Goal: Find specific page/section: Find specific page/section

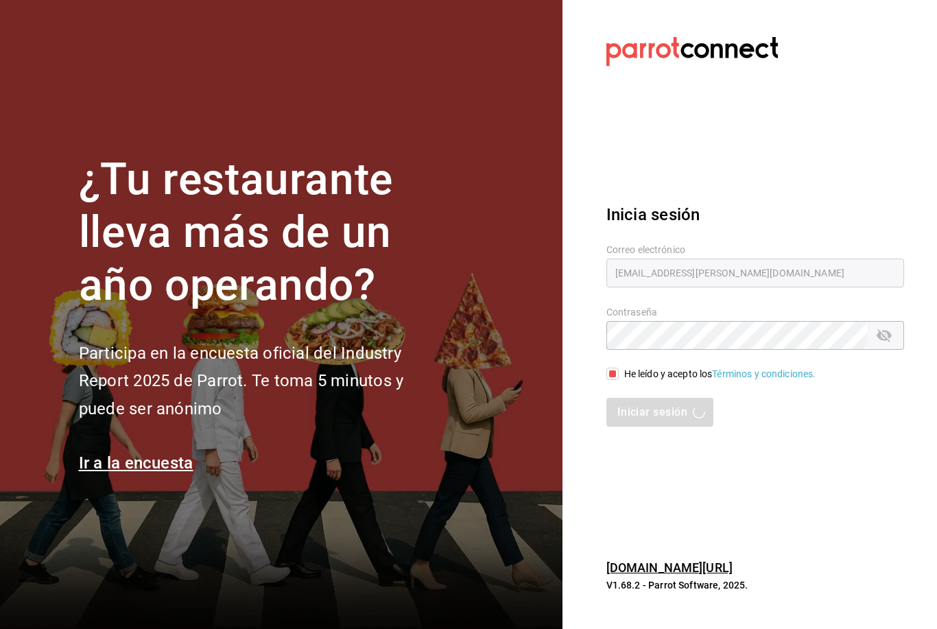
scroll to position [46, 0]
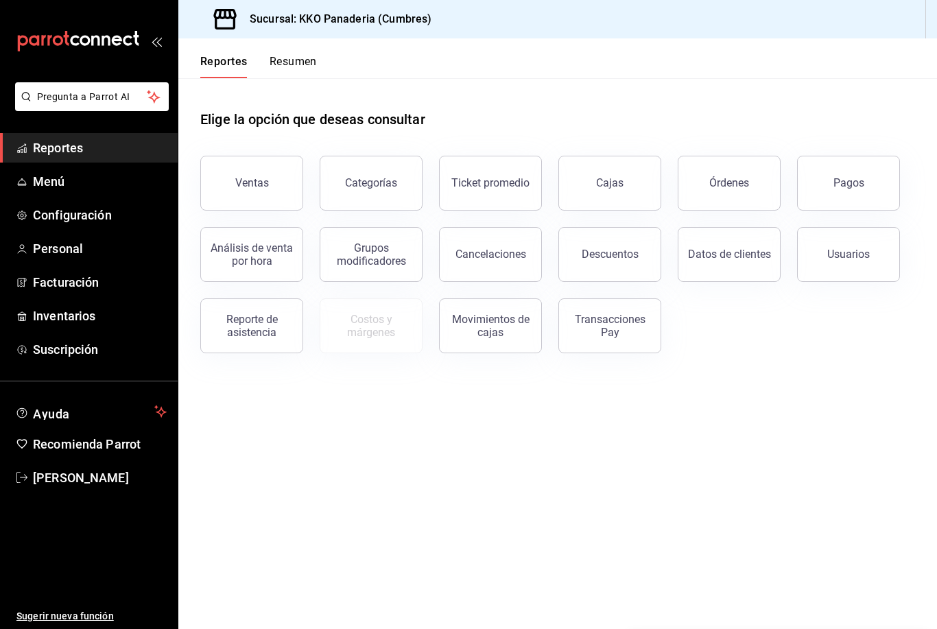
click at [299, 69] on button "Resumen" at bounding box center [292, 66] width 47 height 23
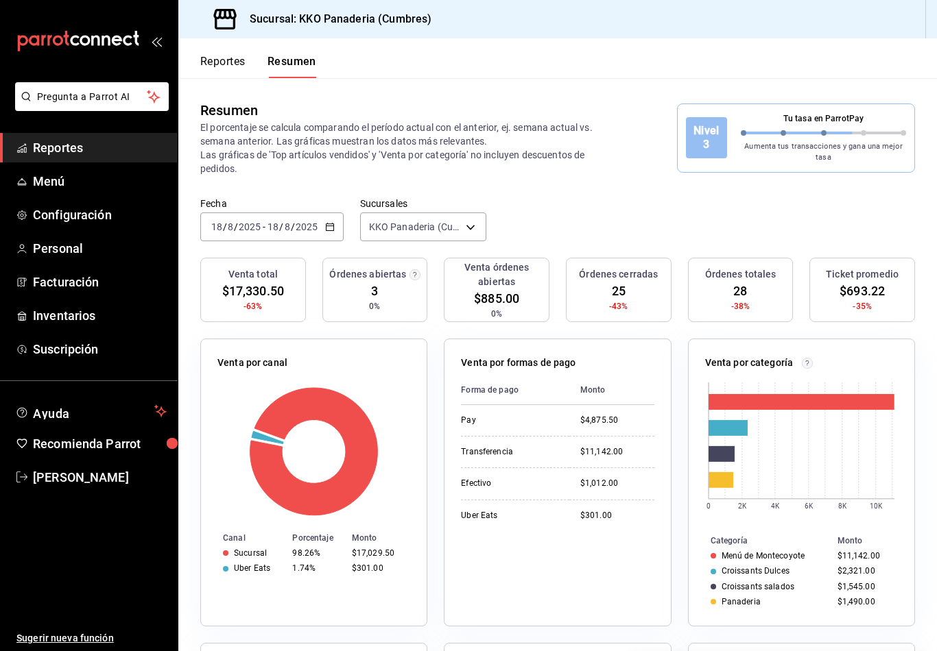
click at [48, 38] on icon "mailbox folders" at bounding box center [49, 40] width 4 height 11
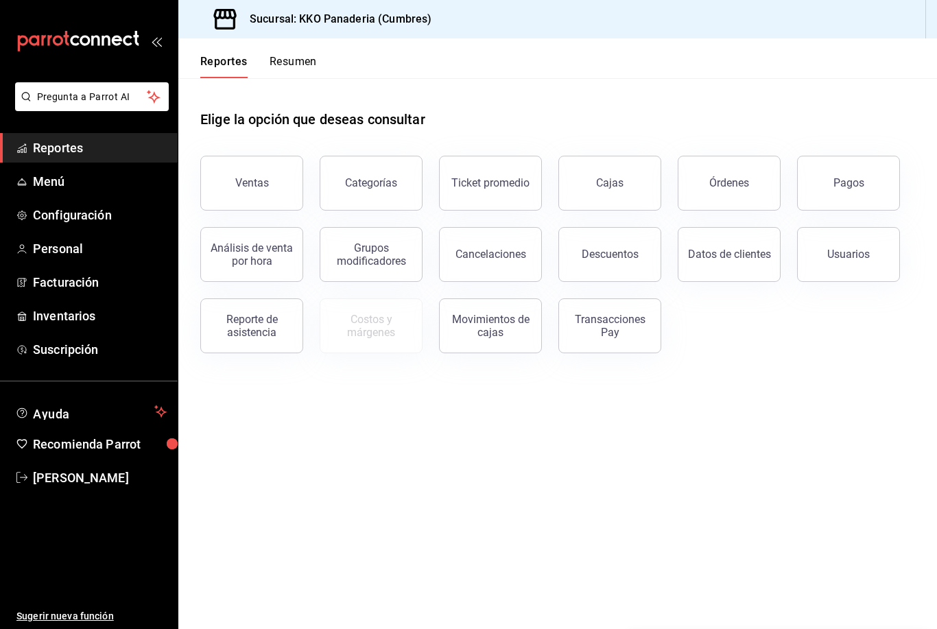
click at [274, 76] on button "Resumen" at bounding box center [292, 66] width 47 height 23
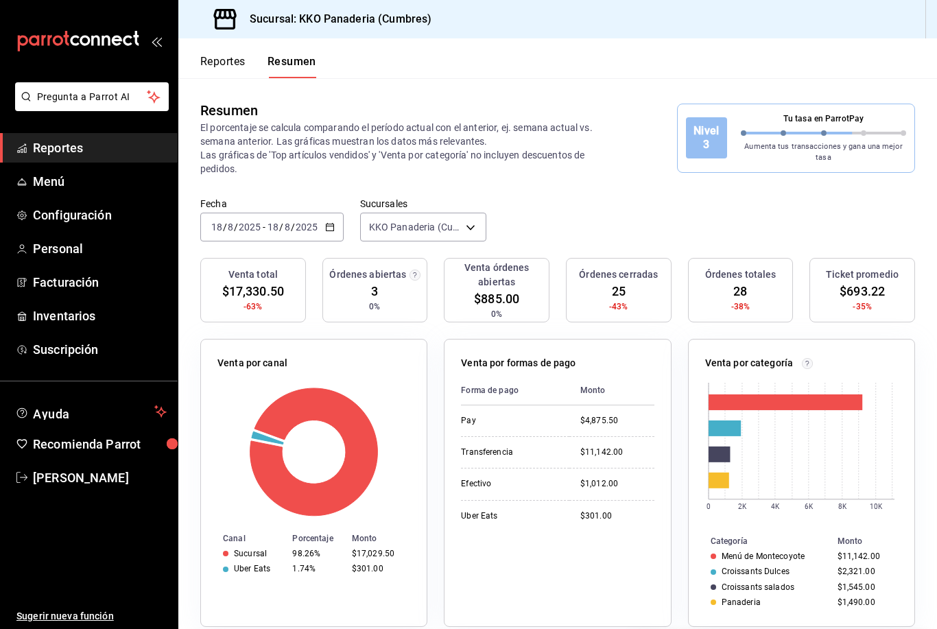
click at [221, 64] on button "Reportes" at bounding box center [222, 66] width 45 height 23
